Goal: Find specific page/section: Find specific page/section

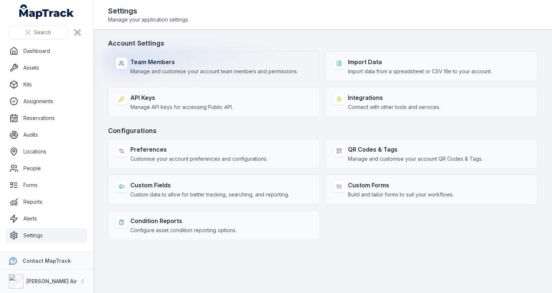
click at [156, 65] on strong "Team Members" at bounding box center [213, 62] width 167 height 9
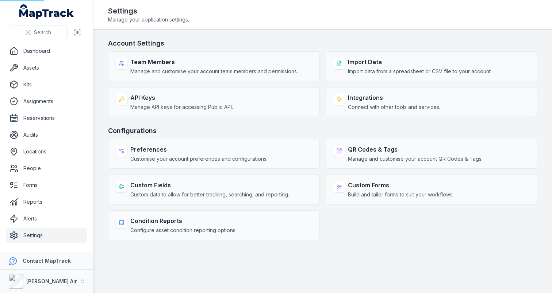
click at [253, 41] on h3 "Account Settings" at bounding box center [322, 43] width 429 height 10
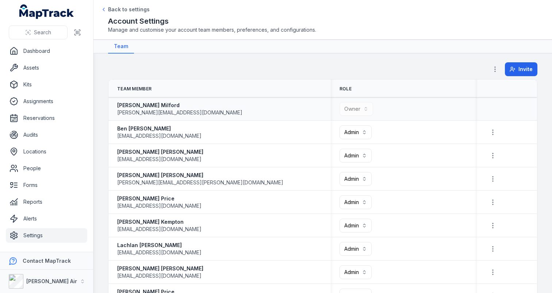
scroll to position [266, 0]
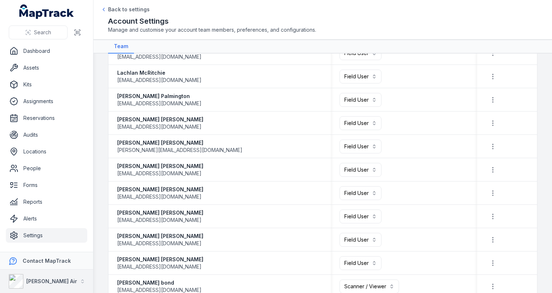
click at [58, 281] on button "[PERSON_NAME] Air" at bounding box center [46, 281] width 93 height 23
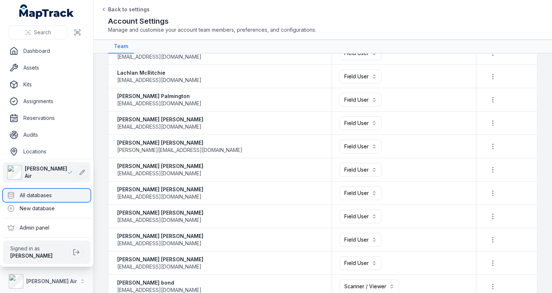
click at [63, 195] on div "All databases" at bounding box center [47, 195] width 88 height 13
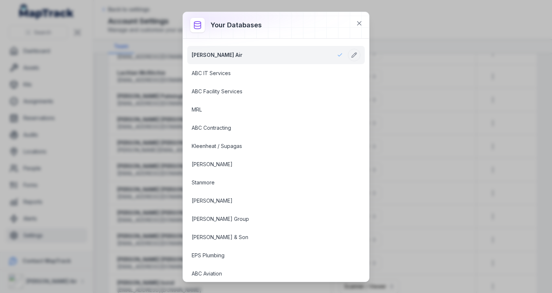
scroll to position [715, 0]
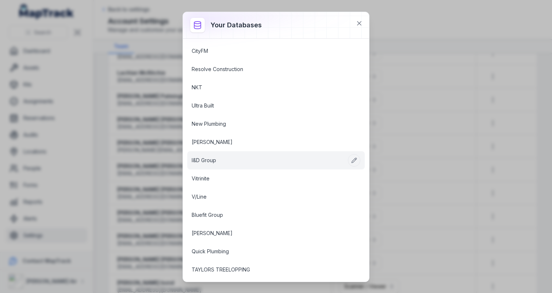
click at [239, 157] on link "I&D Group" at bounding box center [267, 160] width 151 height 7
